Goal: Information Seeking & Learning: Check status

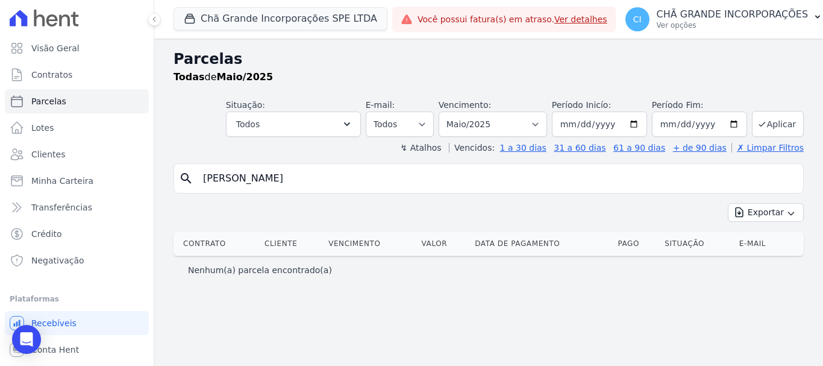
select select
click at [217, 20] on button "Chã Grande Incorporações SPE LTDA" at bounding box center [280, 18] width 214 height 23
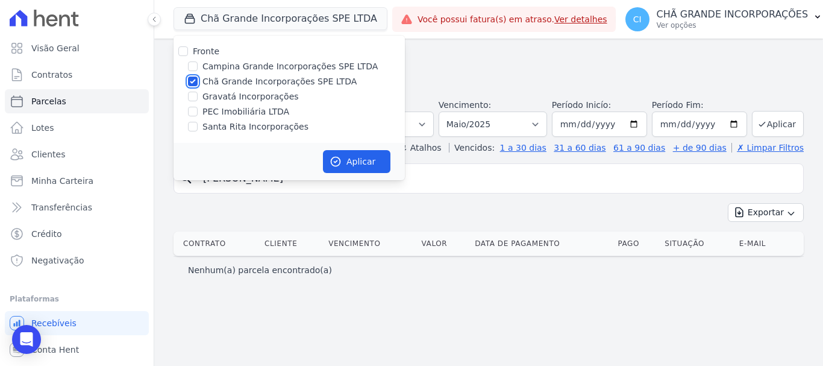
click at [190, 79] on input "Chã Grande Incorporações SPE LTDA" at bounding box center [193, 81] width 10 height 10
checkbox input "false"
click at [190, 66] on input "Campina Grande Incorporações SPE LTDA" at bounding box center [193, 66] width 10 height 10
checkbox input "true"
click at [361, 164] on button "Aplicar" at bounding box center [356, 161] width 67 height 23
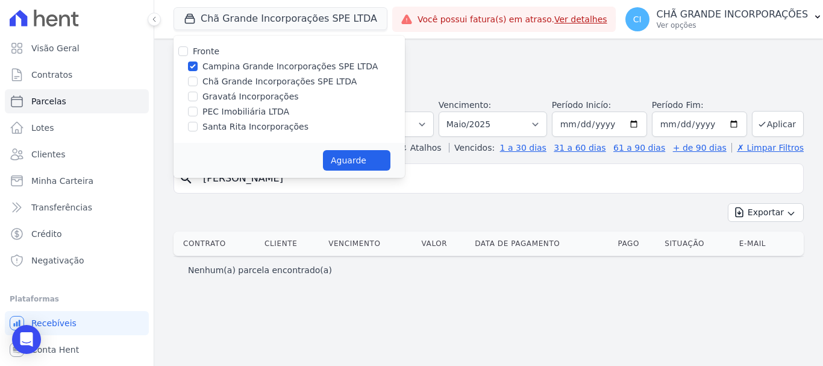
select select
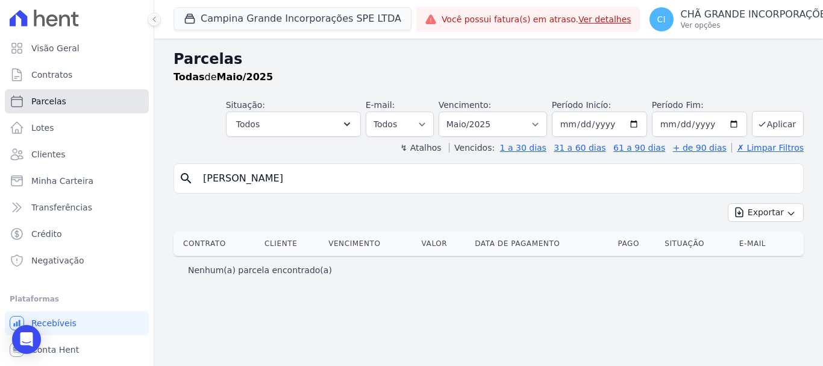
click at [60, 101] on span "Parcelas" at bounding box center [48, 101] width 35 height 12
select select
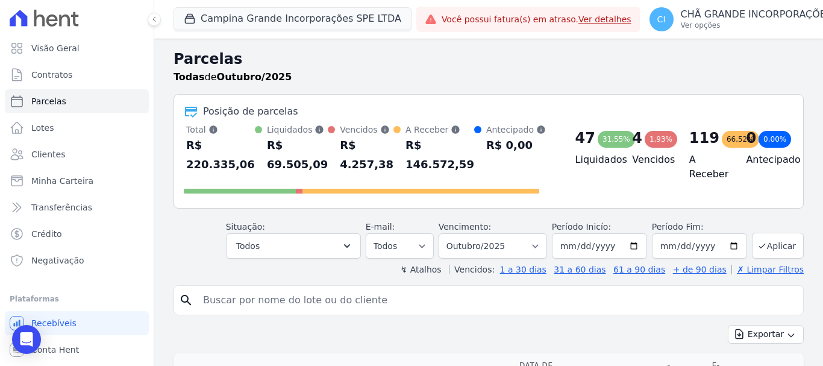
click at [233, 299] on input "search" at bounding box center [497, 300] width 602 height 24
paste input "[PERSON_NAME] [PERSON_NAME] DOS [PERSON_NAME]"
type input "[PERSON_NAME] [PERSON_NAME] DOS [PERSON_NAME]"
select select
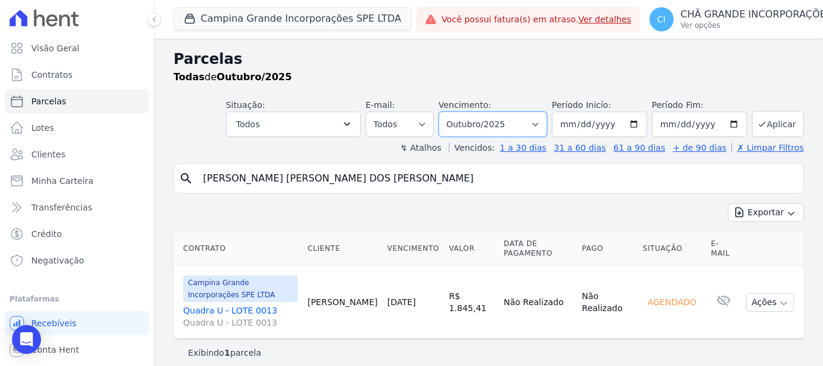
drag, startPoint x: 535, startPoint y: 123, endPoint x: 534, endPoint y: 129, distance: 6.7
click at [535, 123] on select "Filtrar por período ──────── Todos os meses Janeiro/2023 Fevereiro/2023 Março/2…" at bounding box center [492, 123] width 108 height 25
select select "09/2025"
click at [446, 111] on select "Filtrar por período ──────── Todos os meses Janeiro/2023 Fevereiro/2023 Março/2…" at bounding box center [492, 123] width 108 height 25
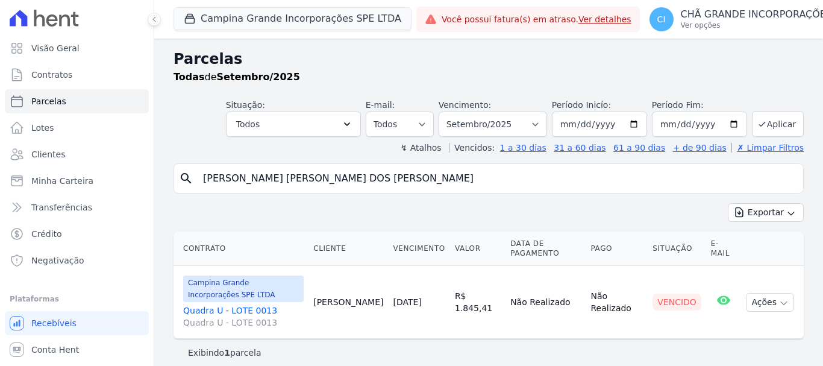
select select
click at [538, 124] on select "Filtrar por período ──────── Todos os meses Janeiro/2023 Fevereiro/2023 Março/2…" at bounding box center [492, 123] width 108 height 25
select select "07/2025"
click at [446, 111] on select "Filtrar por período ──────── Todos os meses Janeiro/2023 Fevereiro/2023 Março/2…" at bounding box center [492, 123] width 108 height 25
select select
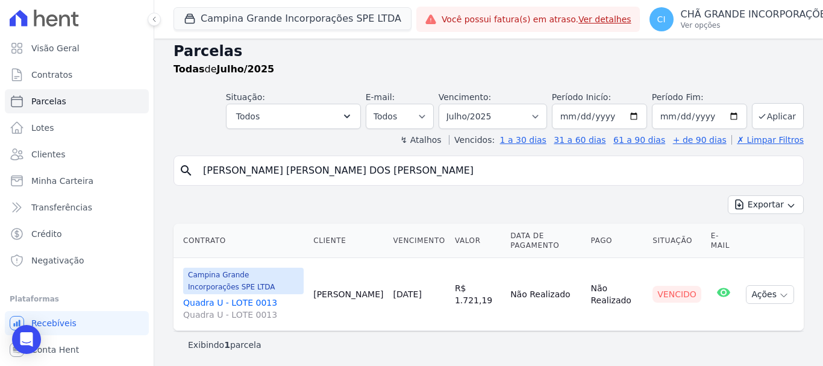
scroll to position [10, 0]
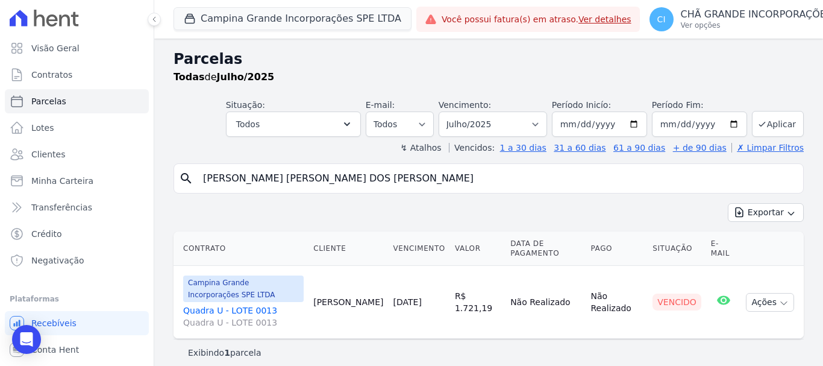
select select
